Goal: Task Accomplishment & Management: Manage account settings

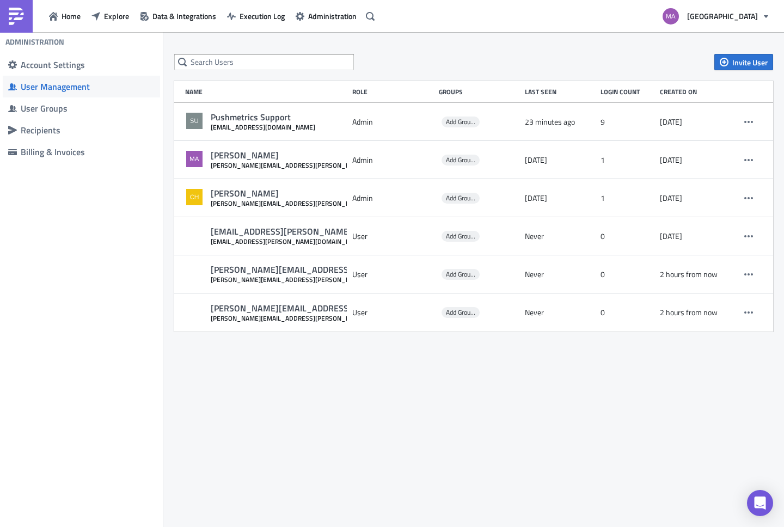
click at [8, 17] on img at bounding box center [16, 16] width 17 height 17
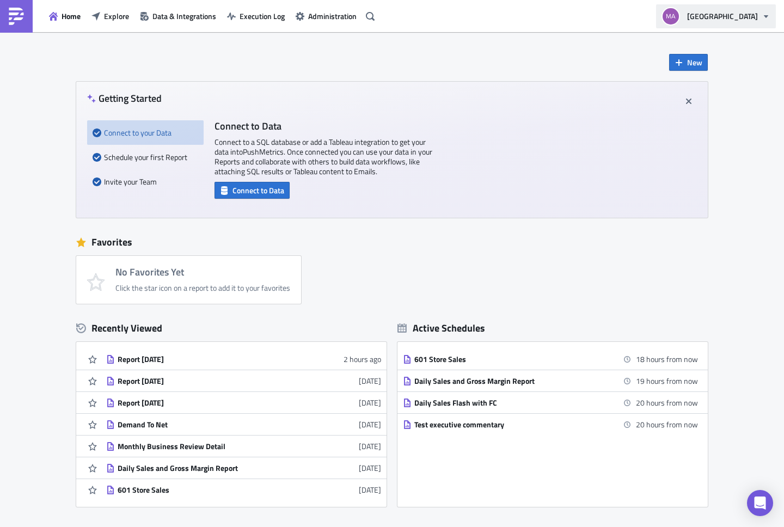
click at [760, 22] on button "[GEOGRAPHIC_DATA]" at bounding box center [716, 16] width 120 height 24
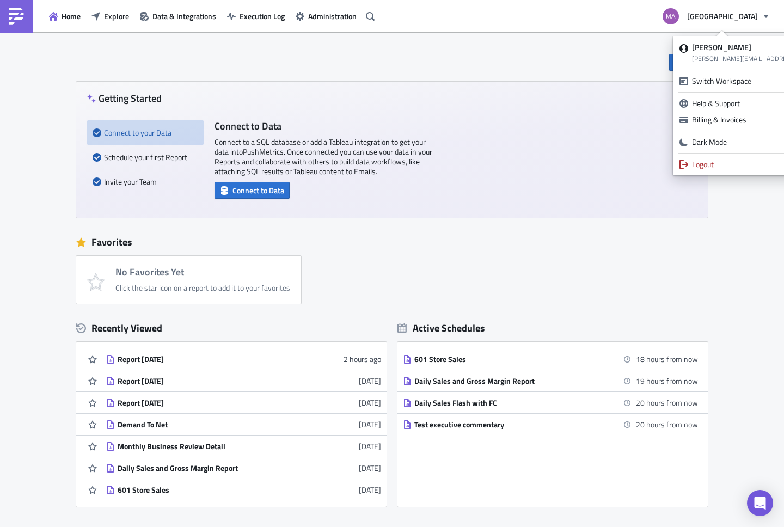
click at [520, 112] on div "Getting Started Connect to your Data Schedule your first Report Invite your Tea…" at bounding box center [392, 150] width 632 height 136
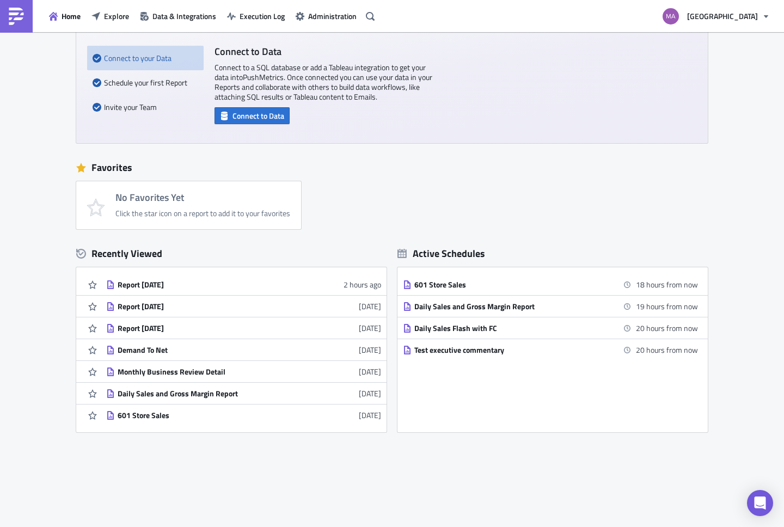
scroll to position [87, 0]
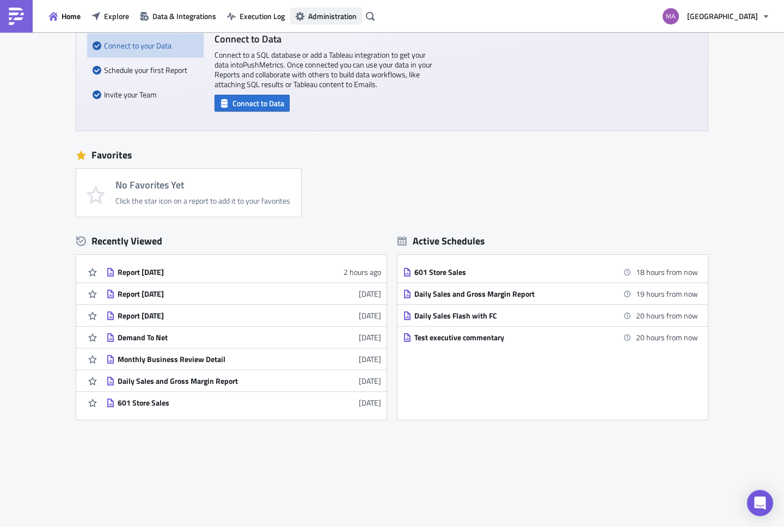
click at [321, 22] on button "Administration" at bounding box center [326, 16] width 72 height 17
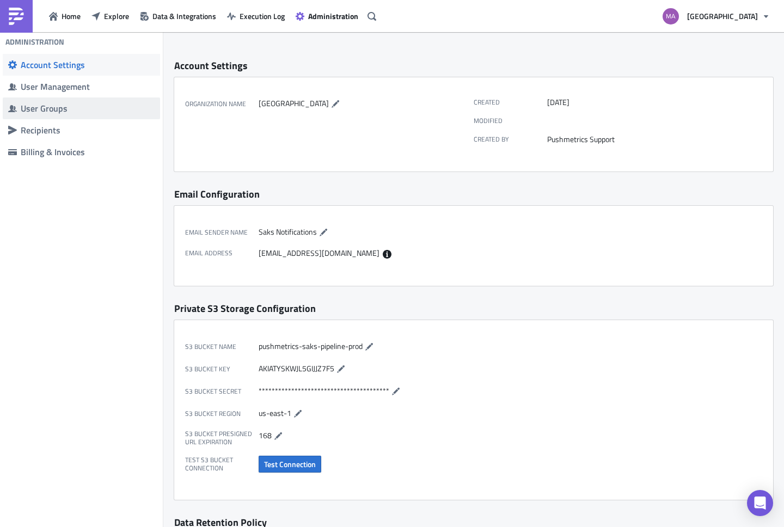
click at [60, 105] on div "User Groups" at bounding box center [88, 108] width 134 height 11
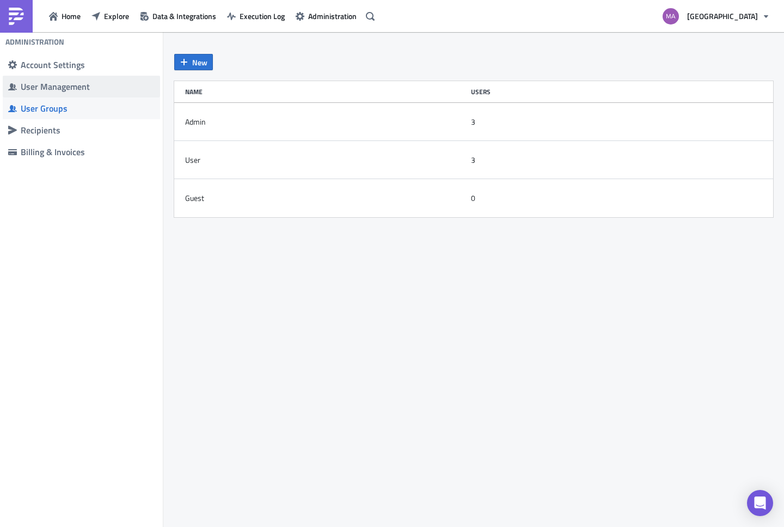
click at [82, 88] on div "User Management" at bounding box center [88, 86] width 134 height 11
